Goal: Find specific page/section: Find specific page/section

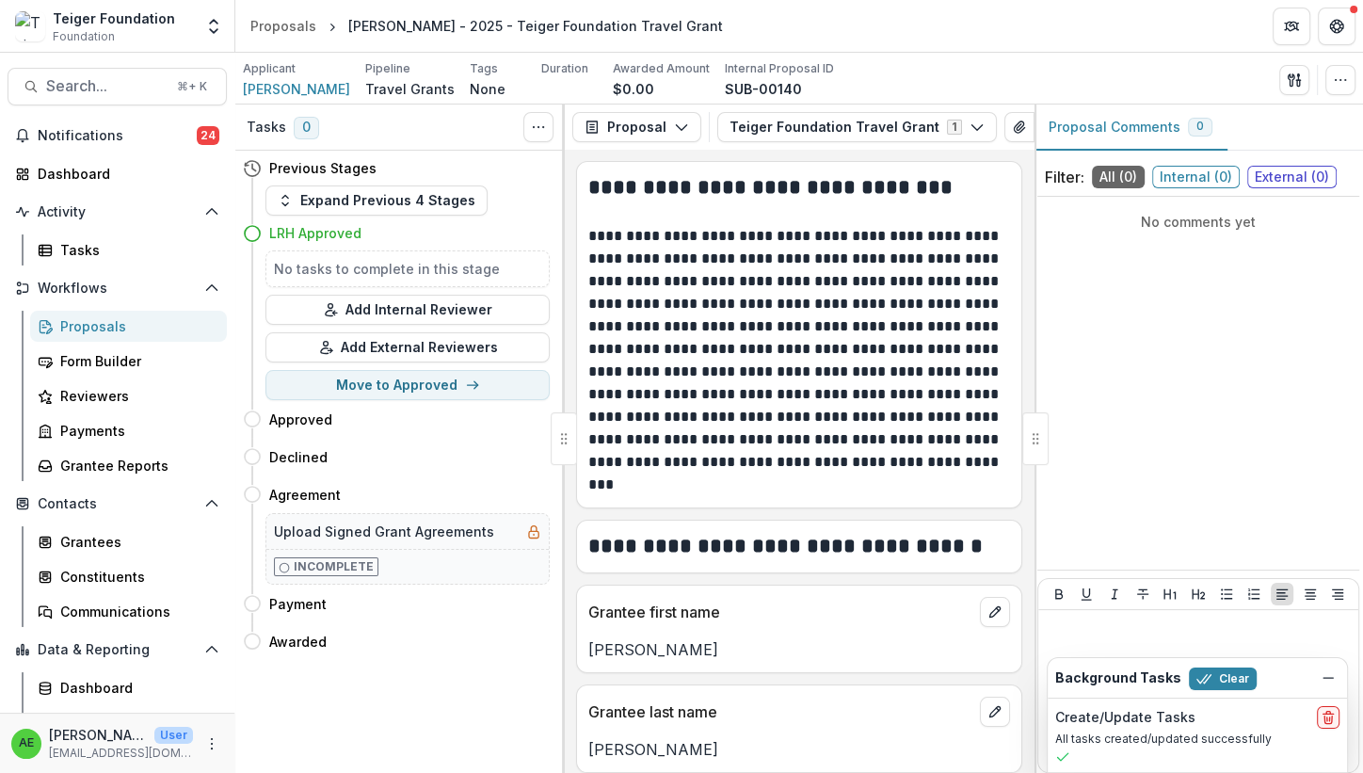
scroll to position [459, 0]
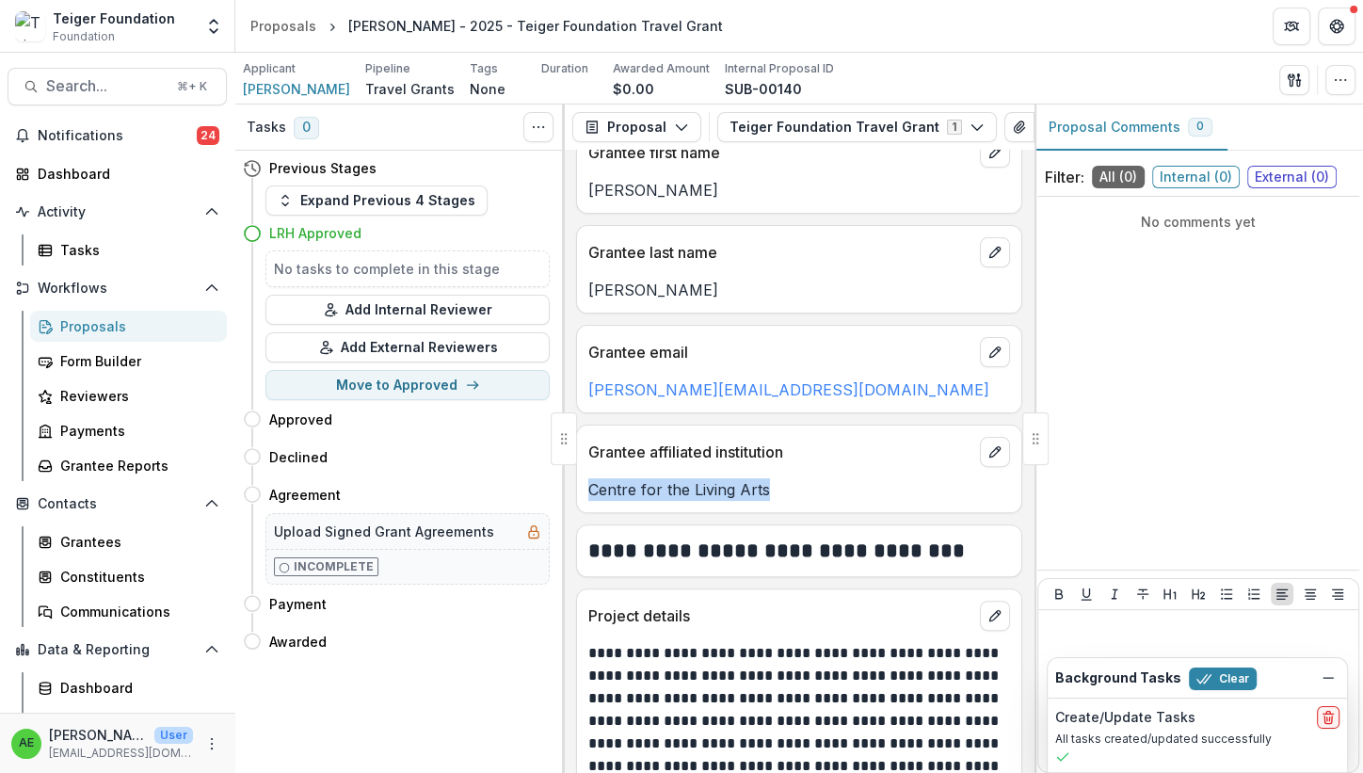
click at [126, 317] on div "Proposals" at bounding box center [136, 326] width 152 height 20
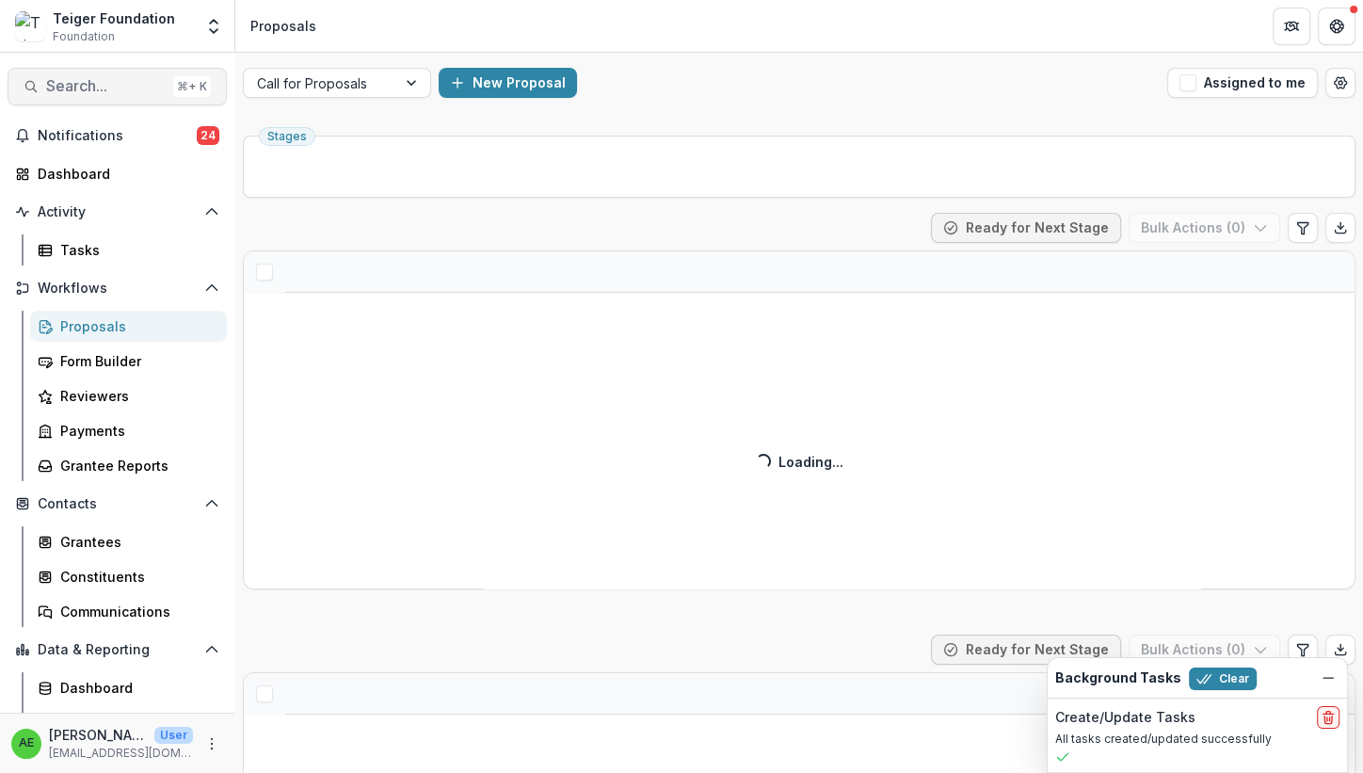
click at [97, 83] on span "Search..." at bounding box center [106, 86] width 120 height 18
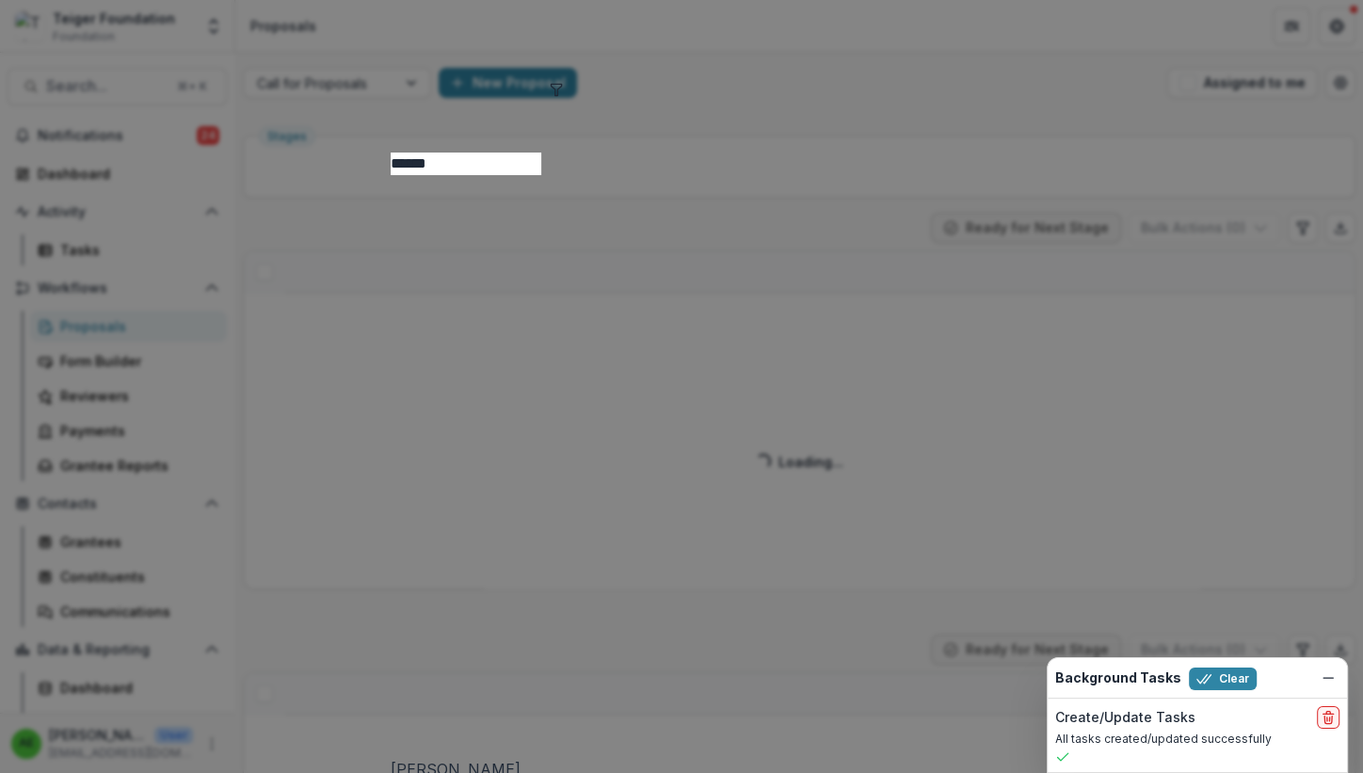
type input "******"
click at [391, 758] on div "[PERSON_NAME]" at bounding box center [682, 769] width 583 height 23
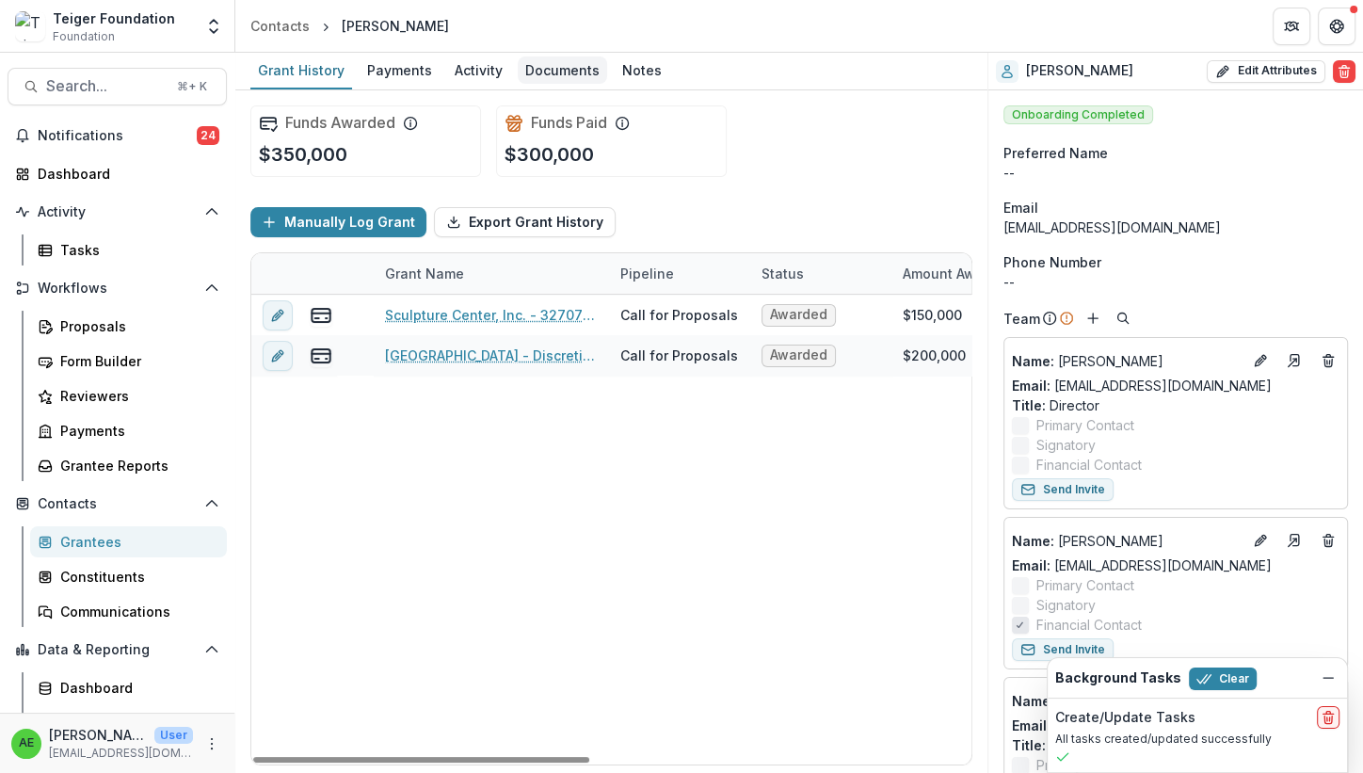
click at [545, 76] on div "Documents" at bounding box center [562, 69] width 89 height 27
